Goal: Check status: Verify the current state of an ongoing process or item

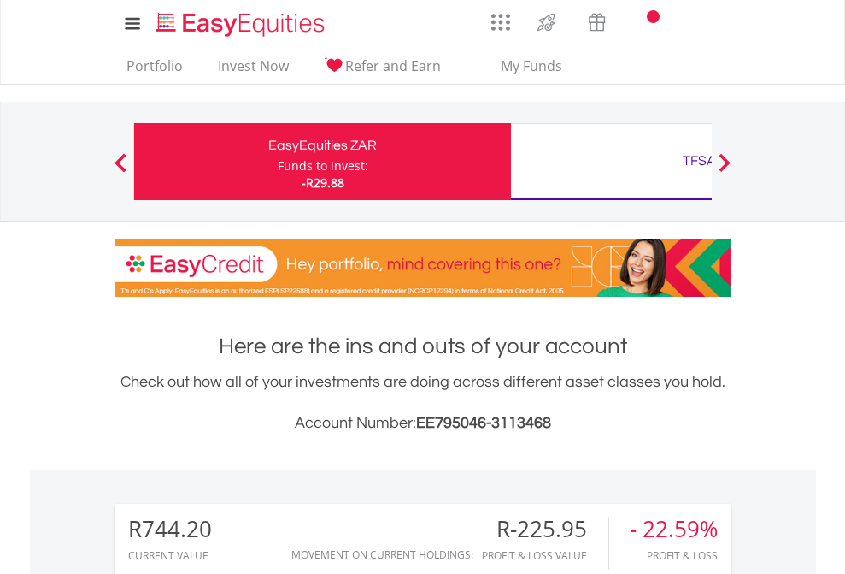
scroll to position [164, 268]
click at [278, 162] on div "Funds to invest:" at bounding box center [323, 165] width 91 height 17
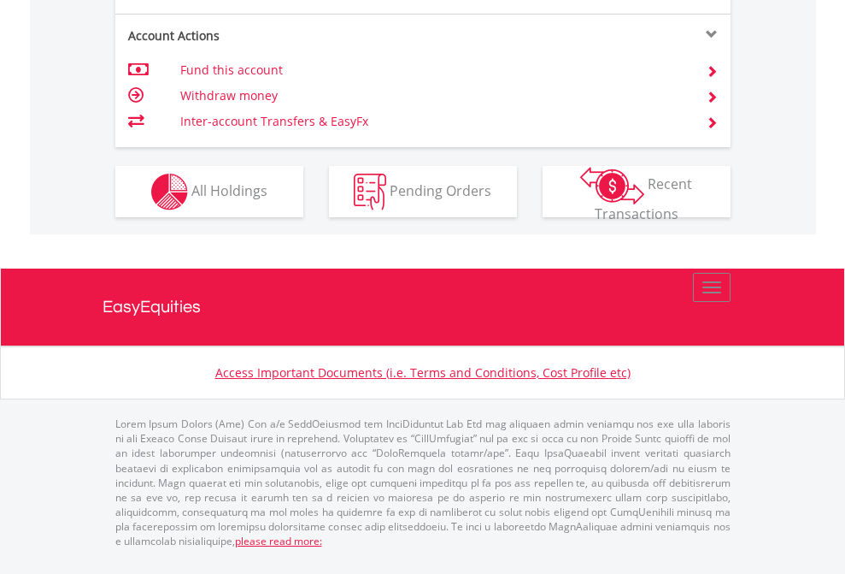
scroll to position [1673, 0]
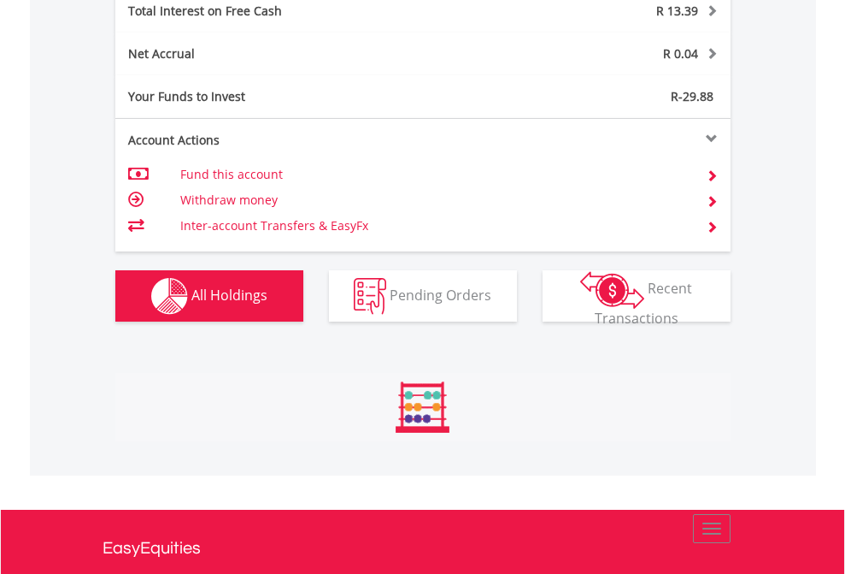
scroll to position [164, 268]
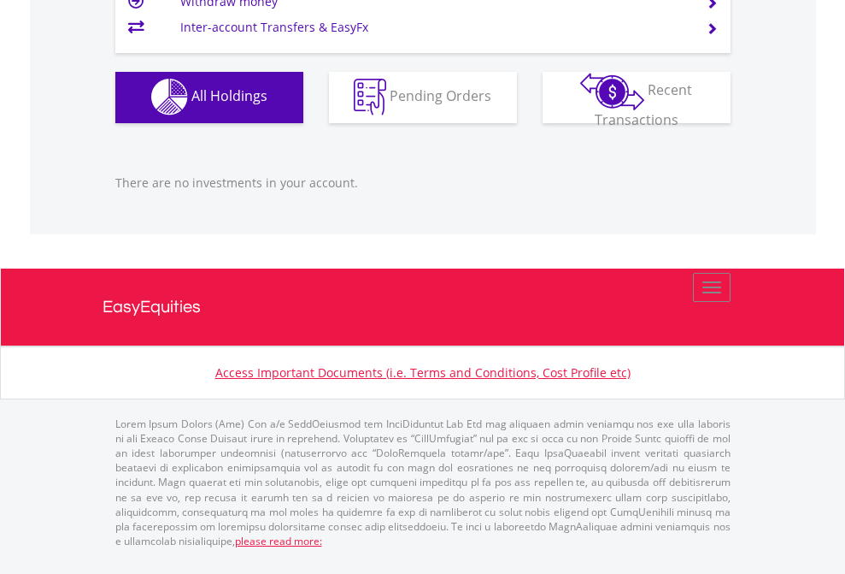
scroll to position [164, 268]
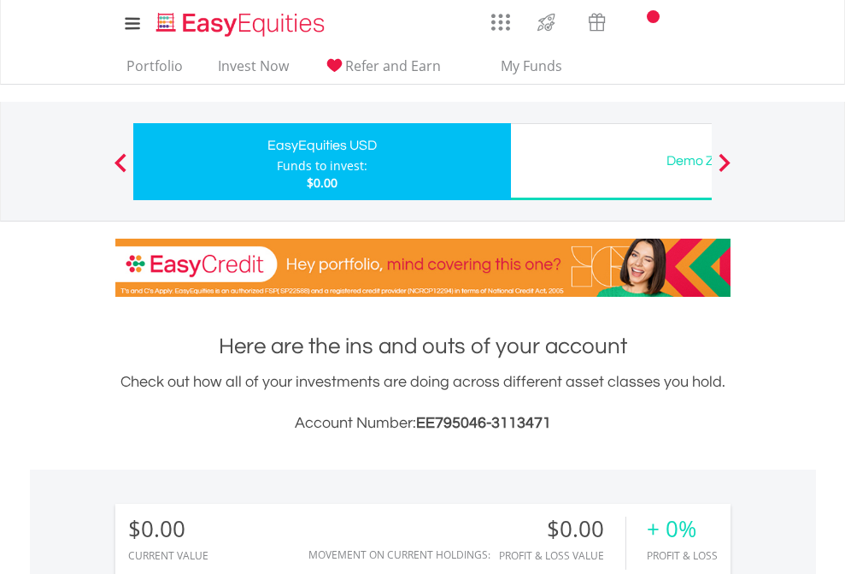
scroll to position [164, 268]
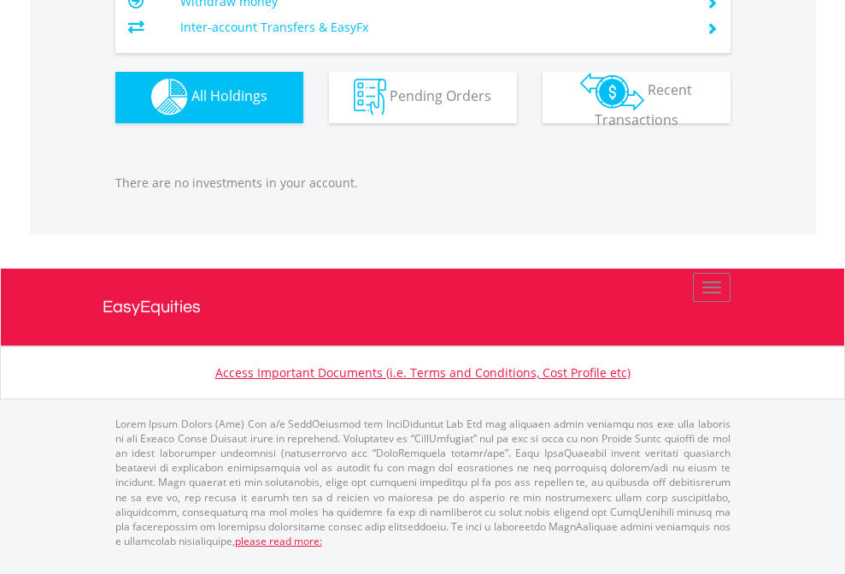
scroll to position [1692, 0]
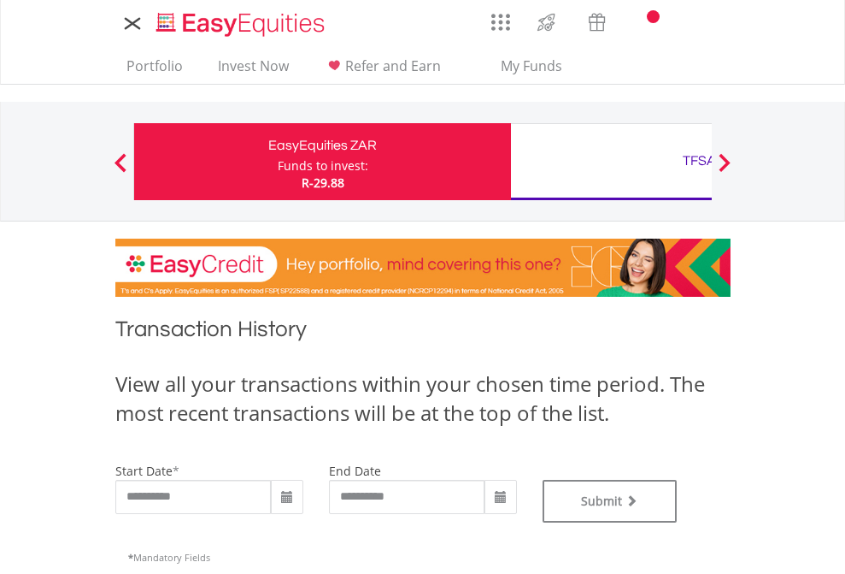
type input "**********"
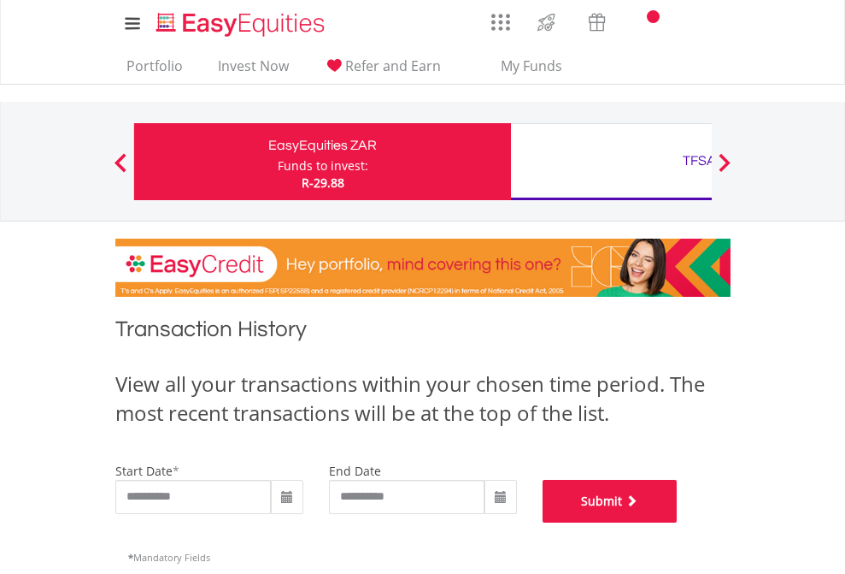
click at [678, 522] on button "Submit" at bounding box center [610, 501] width 135 height 43
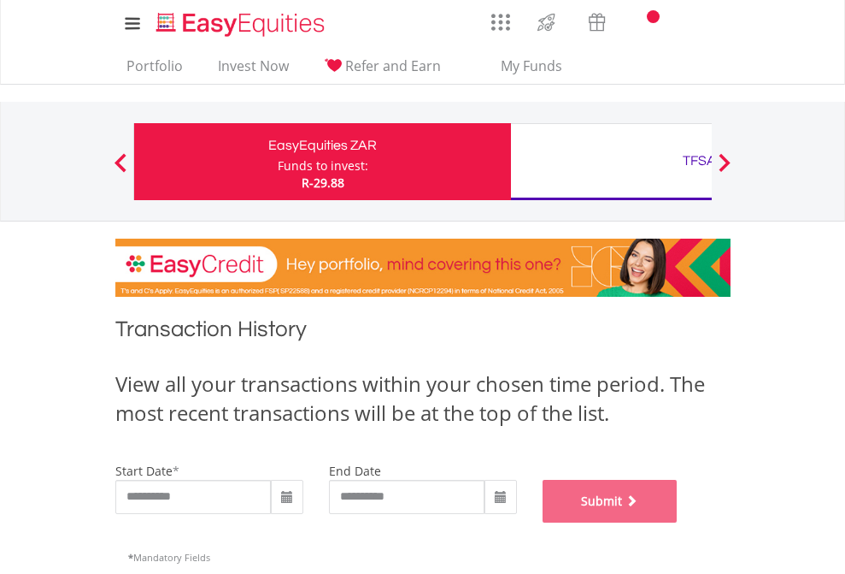
scroll to position [693, 0]
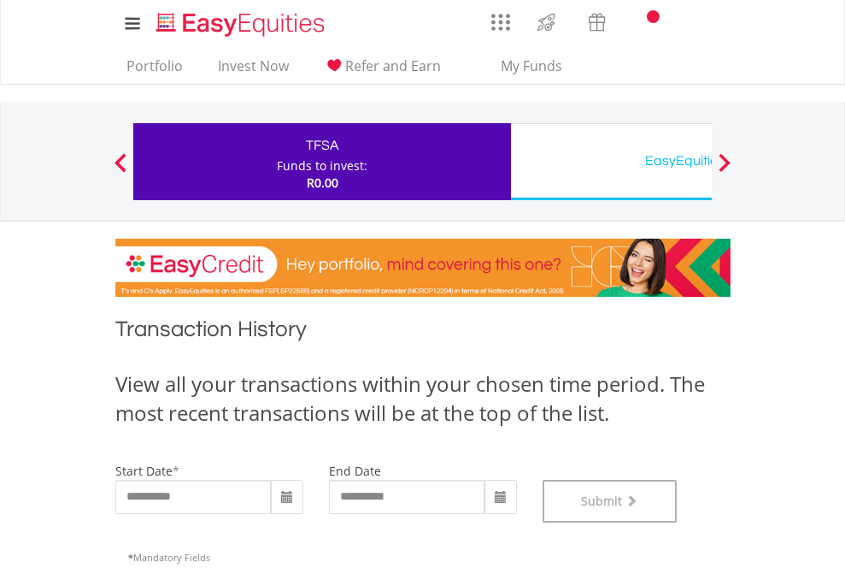
scroll to position [693, 0]
click at [611, 162] on div "EasyEquities USD" at bounding box center [699, 161] width 356 height 24
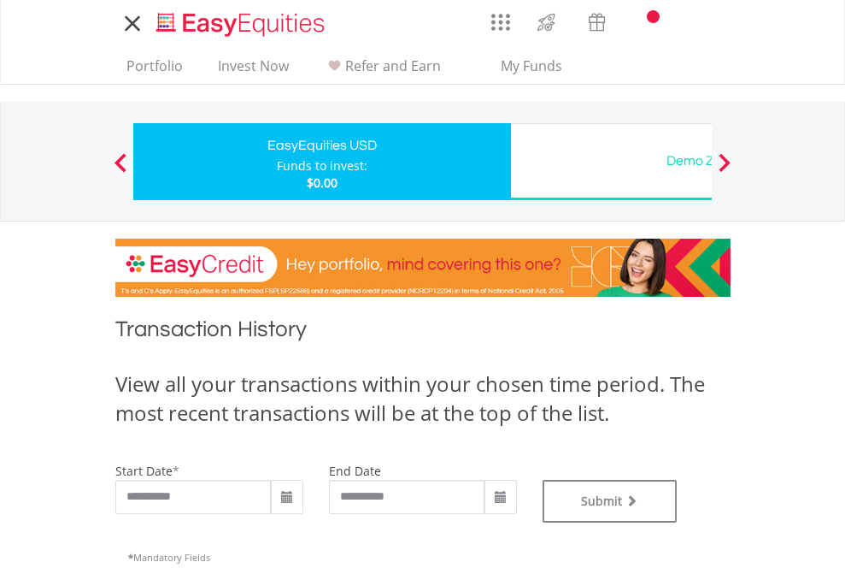
type input "**********"
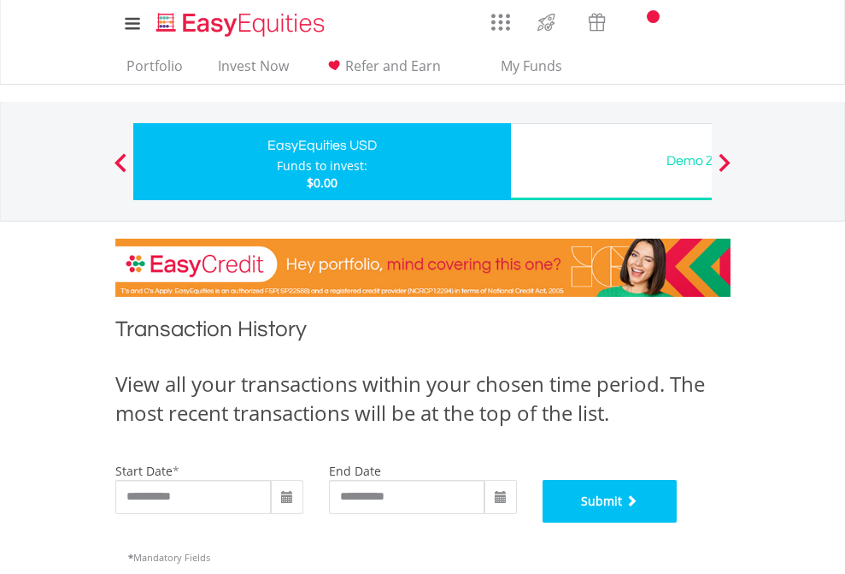
click at [678, 522] on button "Submit" at bounding box center [610, 501] width 135 height 43
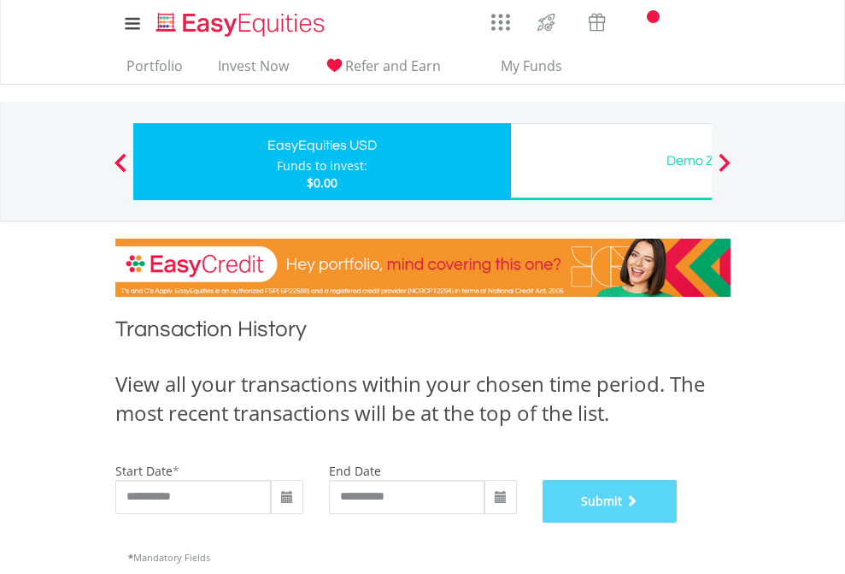
scroll to position [693, 0]
